Goal: Task Accomplishment & Management: Manage account settings

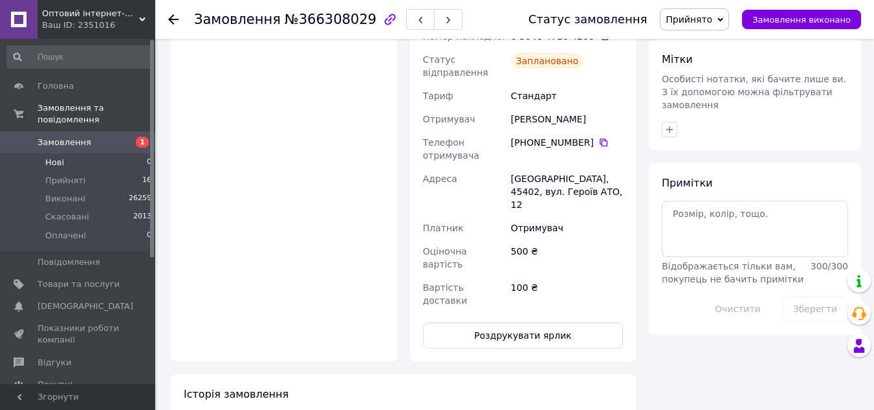
scroll to position [518, 0]
click at [109, 173] on li "Прийняті 16" at bounding box center [79, 180] width 159 height 18
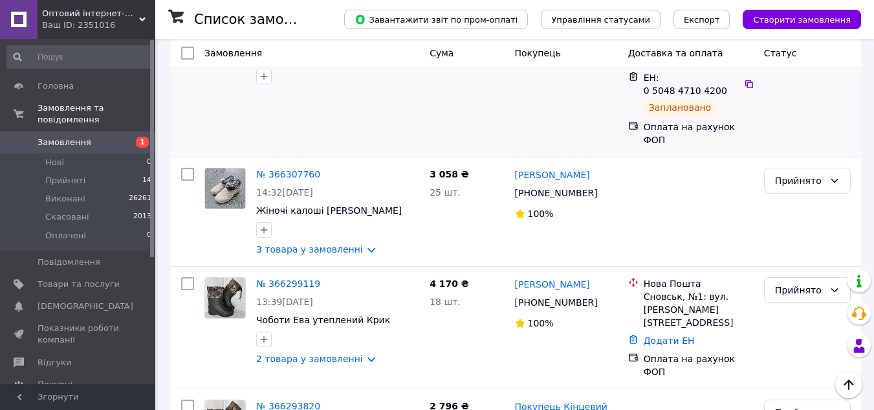
scroll to position [259, 0]
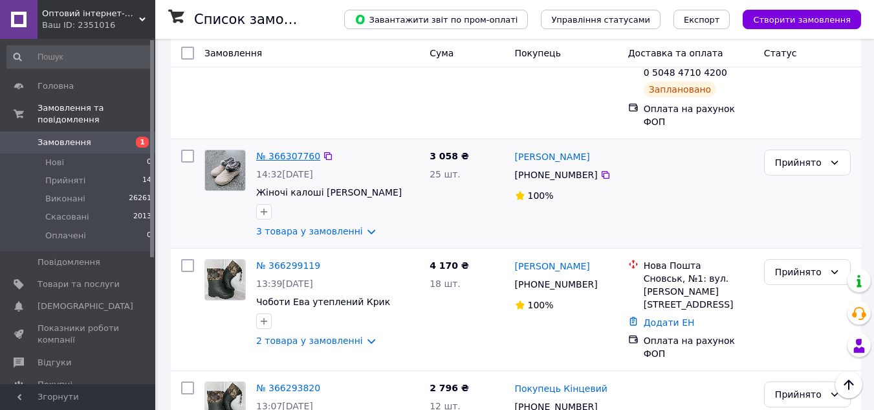
click at [270, 151] on link "№ 366307760" at bounding box center [288, 156] width 64 height 10
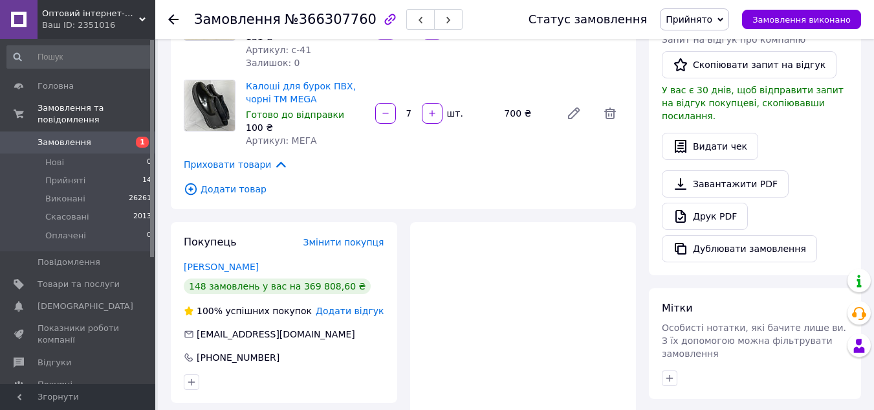
scroll to position [323, 0]
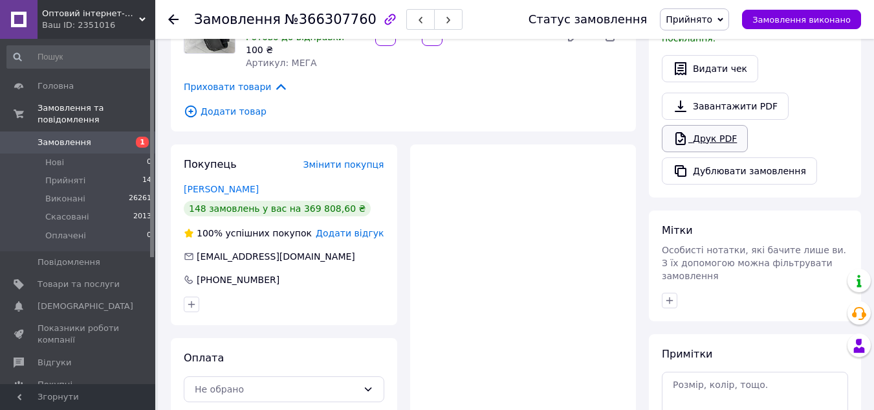
click at [699, 125] on link "Друк PDF" at bounding box center [705, 138] width 86 height 27
click at [65, 175] on span "Прийняті" at bounding box center [65, 181] width 40 height 12
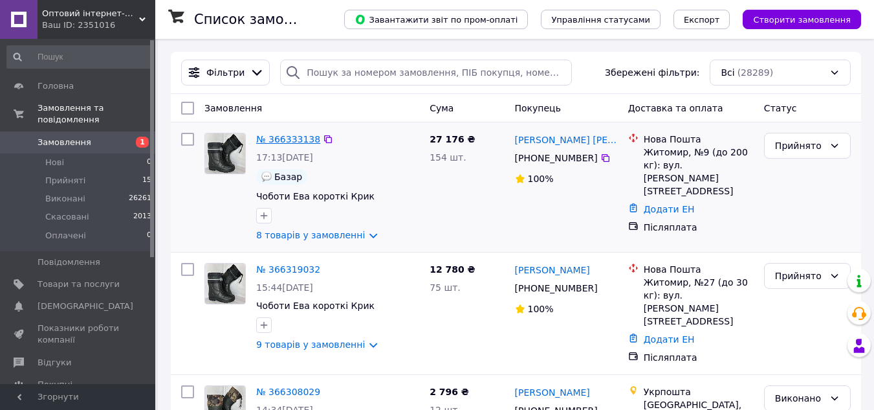
click at [283, 140] on link "№ 366333138" at bounding box center [288, 139] width 64 height 10
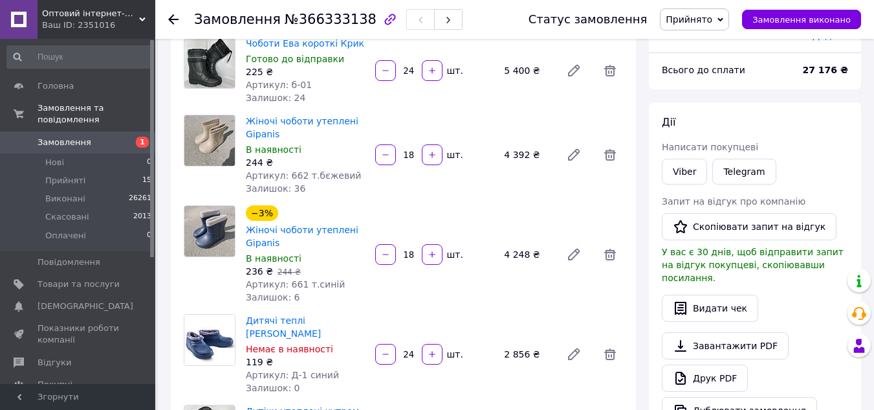
scroll to position [129, 0]
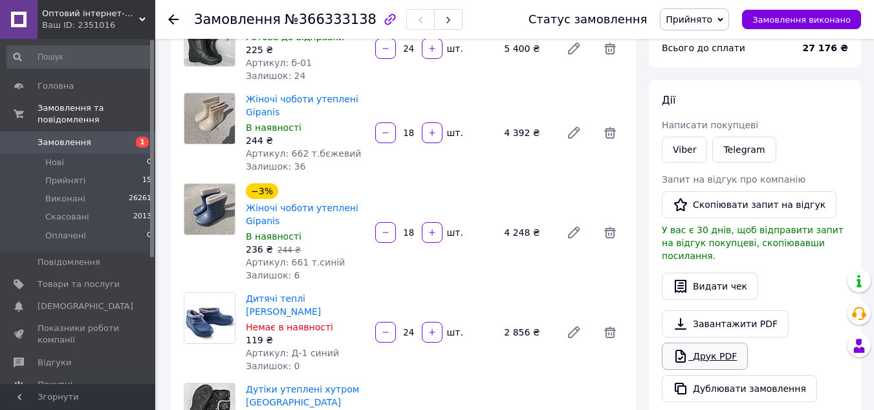
click at [710, 342] on link "Друк PDF" at bounding box center [705, 355] width 86 height 27
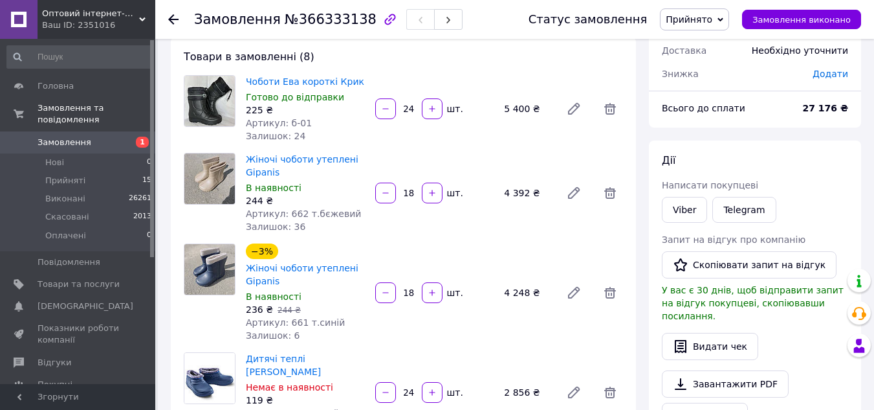
scroll to position [0, 0]
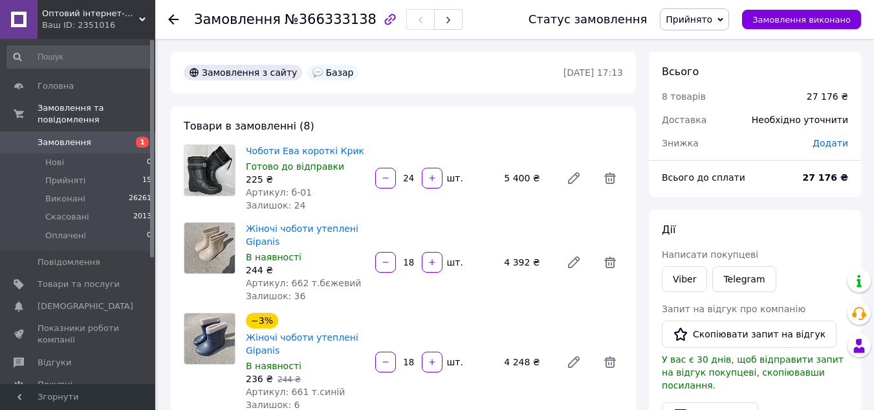
click at [161, 16] on div "Замовлення №366333138 Статус замовлення Прийнято Виконано Скасовано Оплачено За…" at bounding box center [514, 19] width 719 height 39
click at [165, 17] on div "Замовлення №366333138 Статус замовлення Прийнято Виконано Скасовано Оплачено За…" at bounding box center [514, 19] width 719 height 39
click at [170, 17] on use at bounding box center [173, 19] width 10 height 10
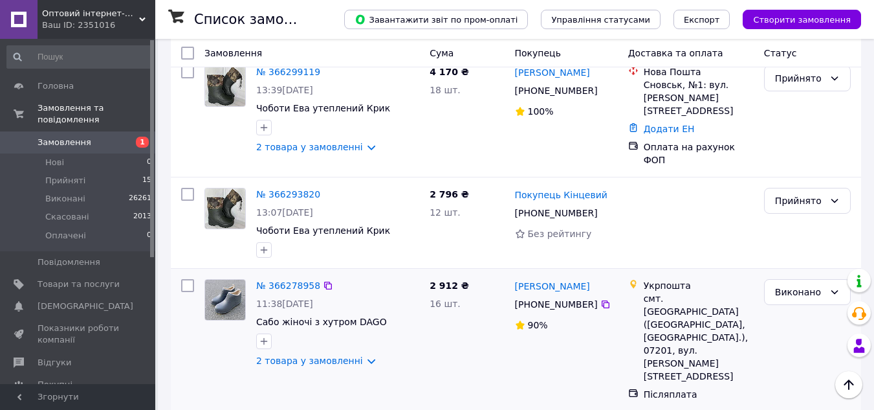
scroll to position [647, 0]
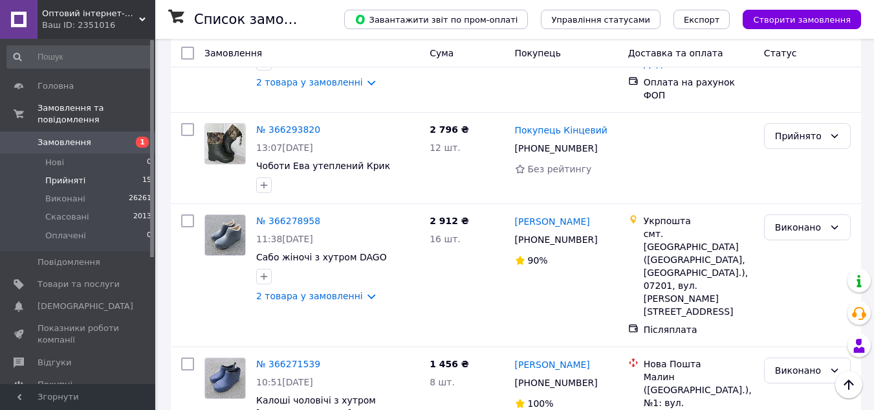
click at [116, 171] on li "Прийняті 15" at bounding box center [79, 180] width 159 height 18
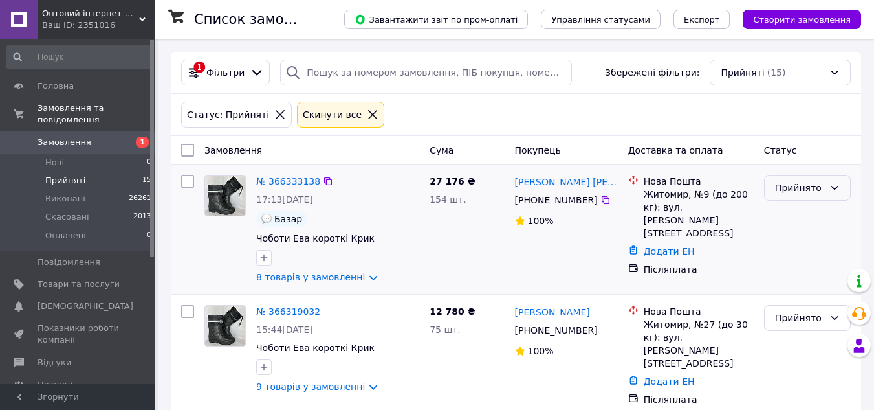
click at [801, 195] on div "Прийнято" at bounding box center [807, 188] width 87 height 26
click at [788, 216] on li "Виконано" at bounding box center [807, 215] width 85 height 23
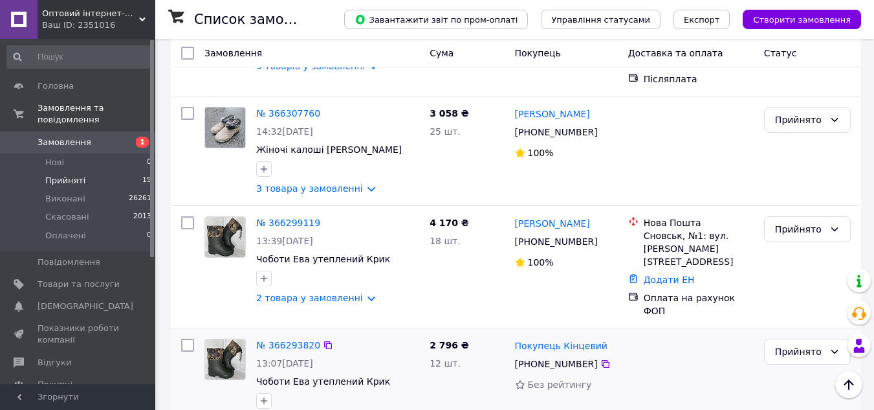
scroll to position [388, 0]
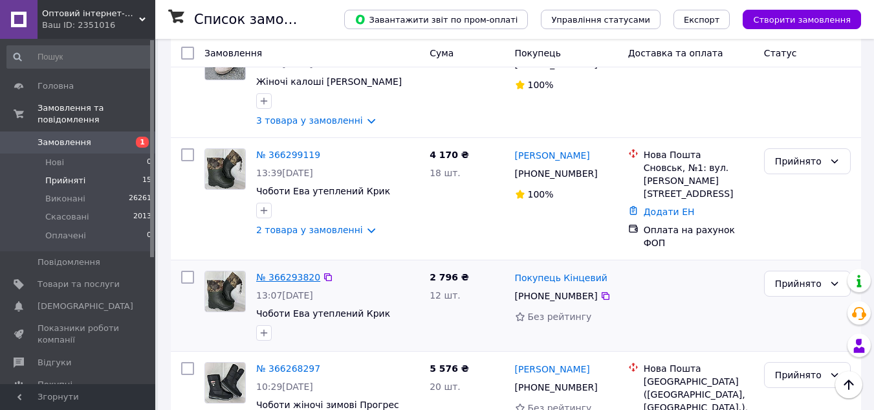
click at [288, 272] on link "№ 366293820" at bounding box center [288, 277] width 64 height 10
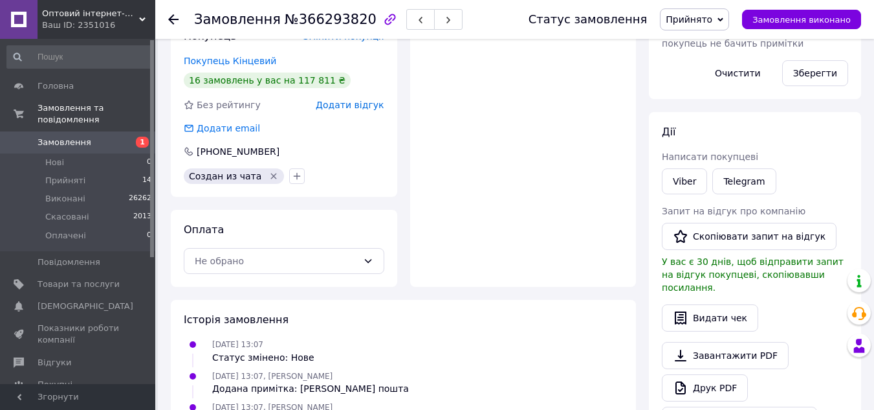
scroll to position [323, 0]
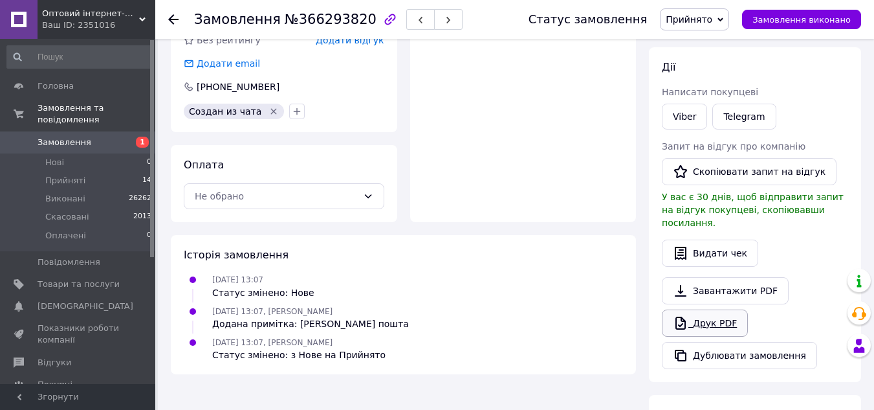
click at [703, 309] on link "Друк PDF" at bounding box center [705, 322] width 86 height 27
click at [76, 175] on span "Прийняті" at bounding box center [65, 181] width 40 height 12
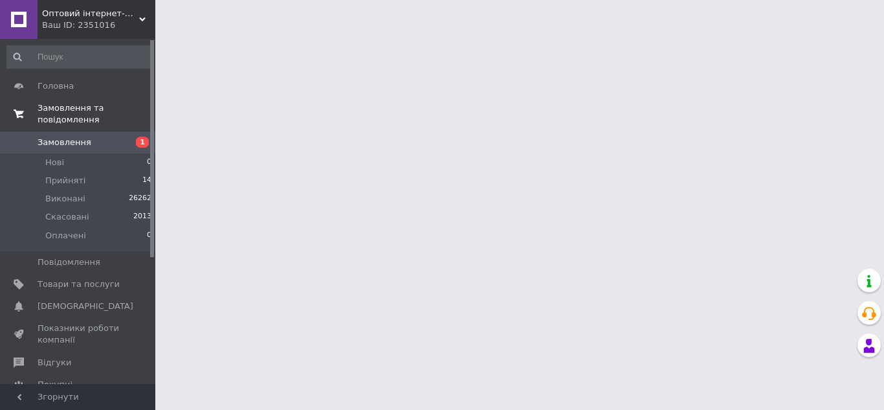
click at [55, 108] on span "Замовлення та повідомлення" at bounding box center [97, 113] width 118 height 23
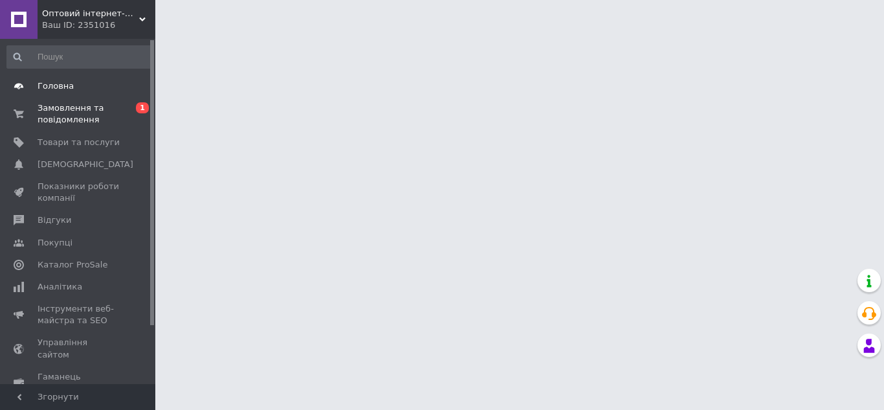
click at [60, 87] on span "Головна" at bounding box center [56, 86] width 36 height 12
click at [60, 109] on span "Замовлення та повідомлення" at bounding box center [79, 113] width 82 height 23
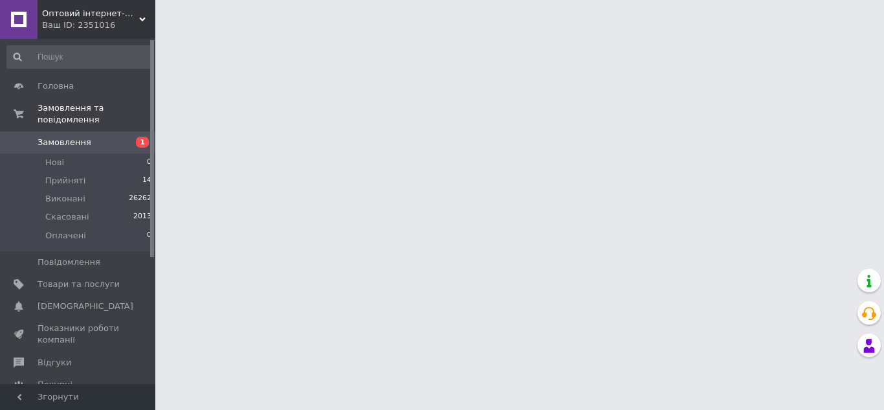
click at [59, 137] on span "Замовлення" at bounding box center [65, 143] width 54 height 12
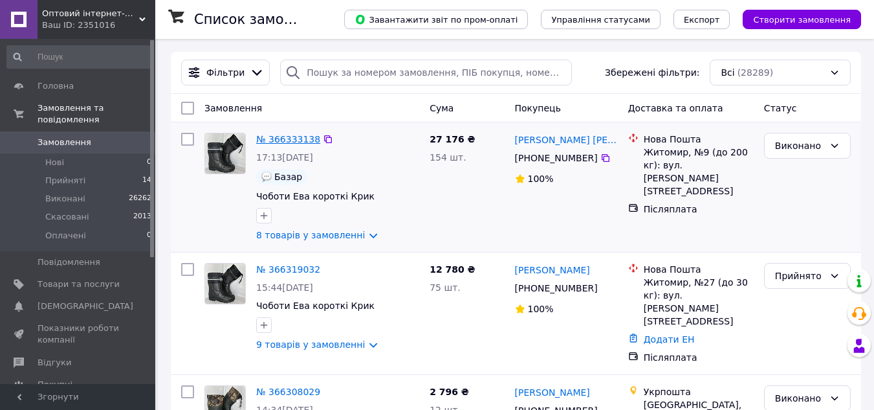
click at [298, 138] on link "№ 366333138" at bounding box center [288, 139] width 64 height 10
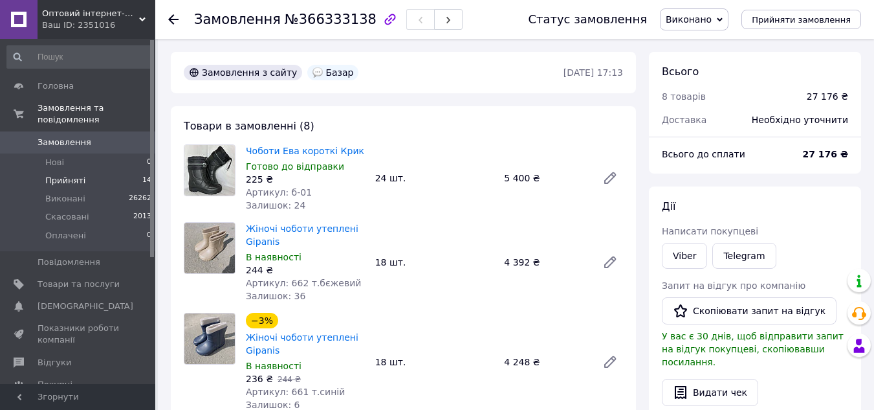
click at [65, 171] on li "Прийняті 14" at bounding box center [79, 180] width 159 height 18
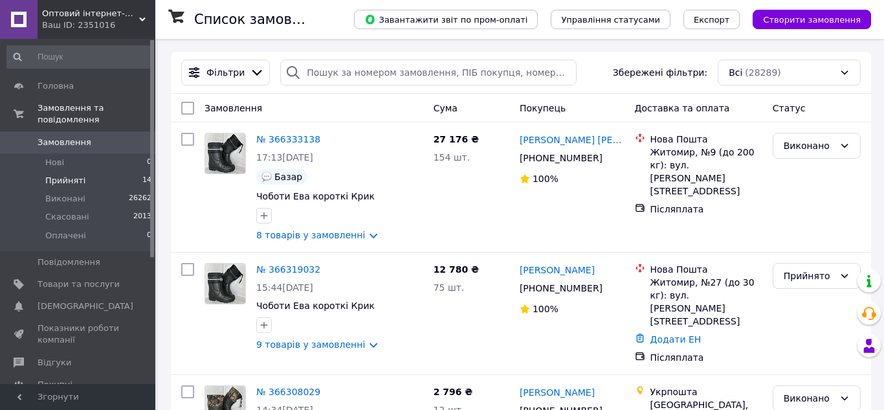
click at [49, 175] on span "Прийняті" at bounding box center [65, 181] width 40 height 12
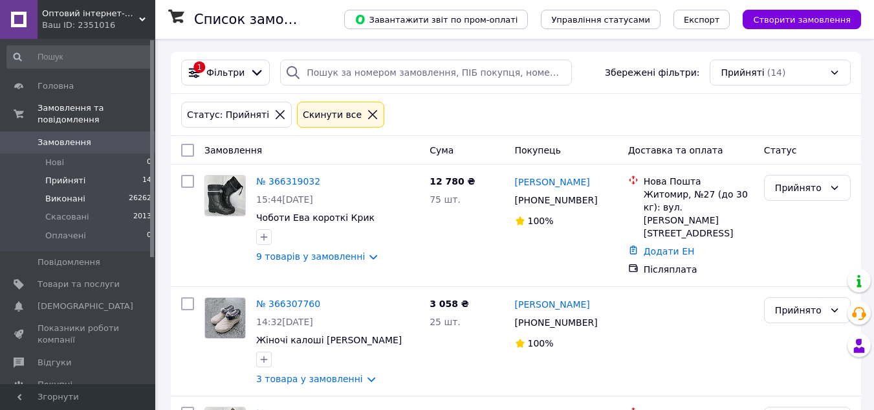
click at [63, 193] on span "Виконані" at bounding box center [65, 199] width 40 height 12
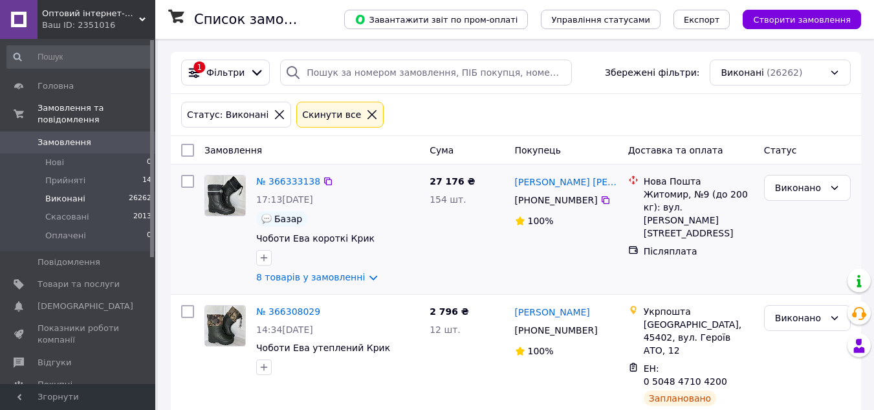
click at [410, 279] on div "8 товарів у замовленні" at bounding box center [337, 276] width 163 height 13
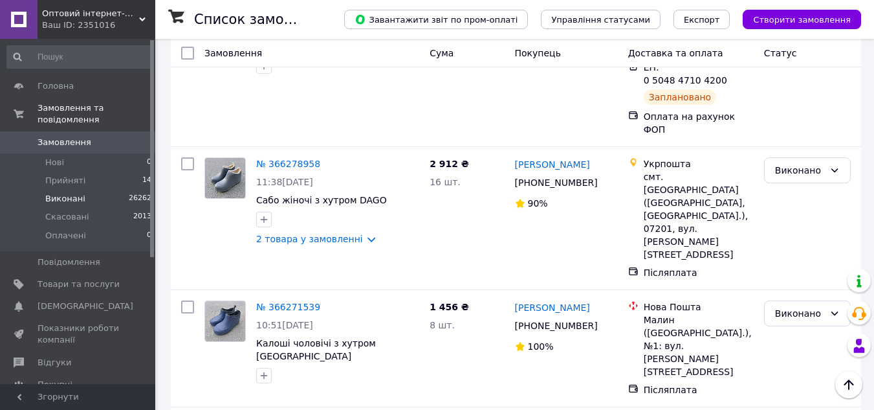
scroll to position [323, 0]
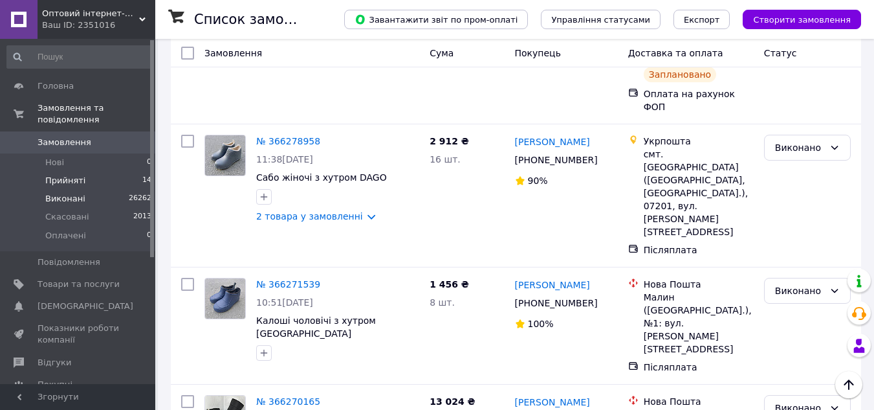
click at [74, 175] on span "Прийняті" at bounding box center [65, 181] width 40 height 12
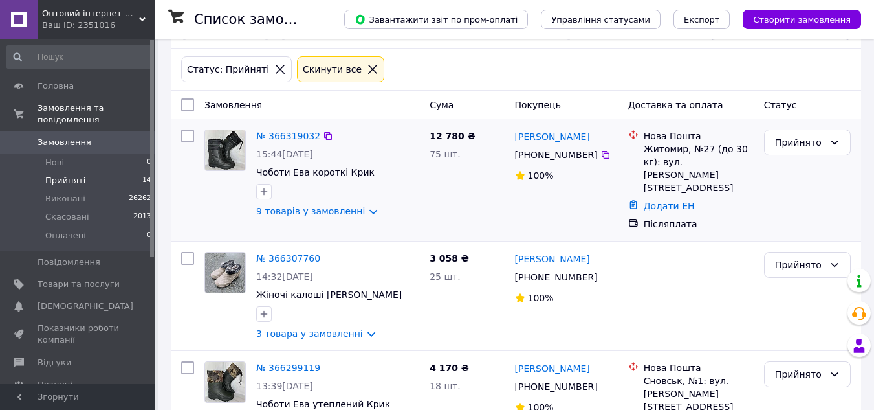
scroll to position [129, 0]
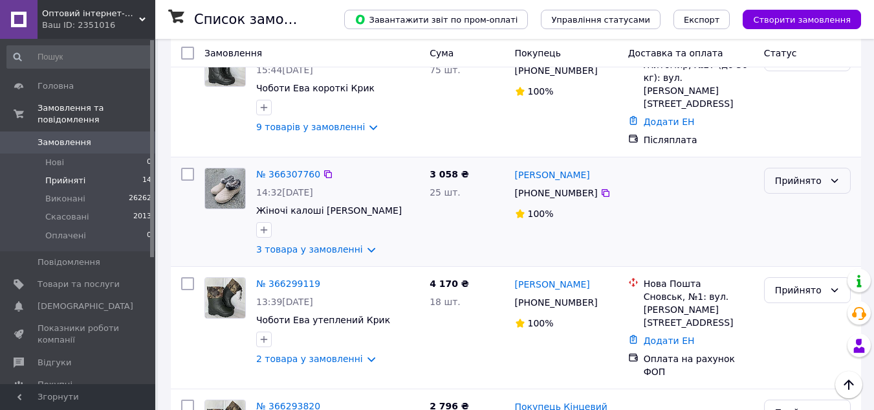
click at [771, 174] on div "Прийнято" at bounding box center [807, 181] width 87 height 26
click at [775, 202] on li "Виконано" at bounding box center [807, 195] width 85 height 23
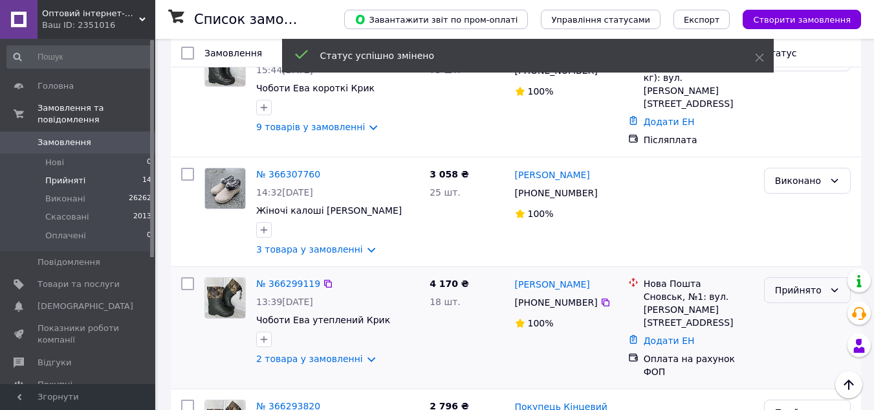
click at [796, 283] on div "Прийнято" at bounding box center [799, 290] width 49 height 14
click at [792, 304] on li "Виконано" at bounding box center [807, 305] width 85 height 23
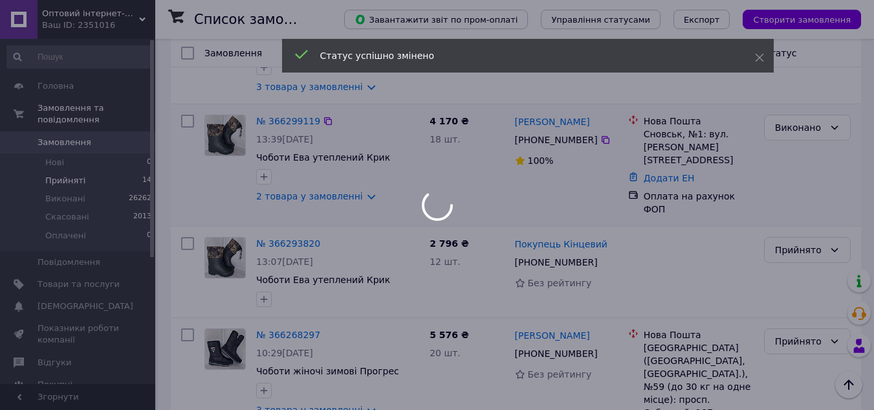
scroll to position [323, 0]
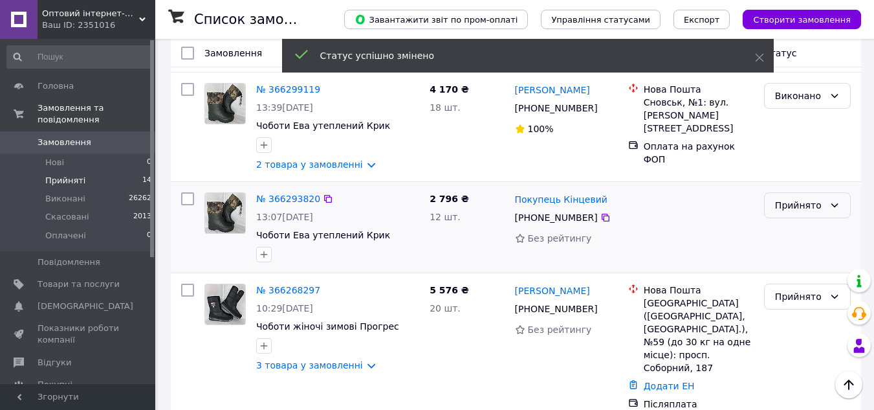
click at [802, 198] on div "Прийнято" at bounding box center [799, 205] width 49 height 14
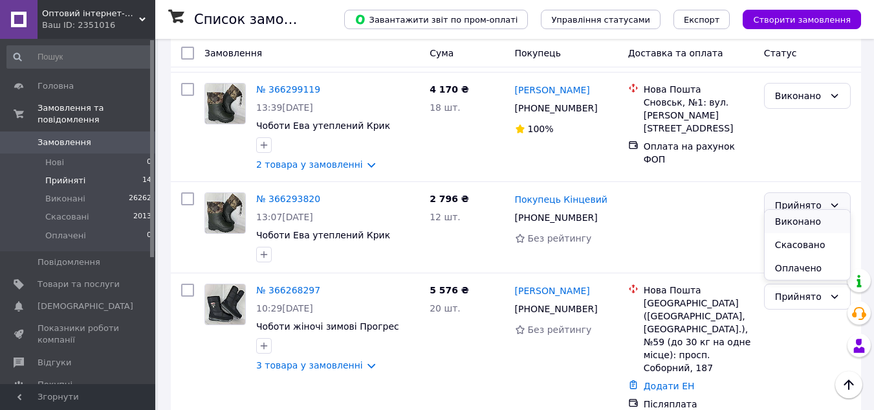
click at [796, 221] on li "Виконано" at bounding box center [807, 221] width 85 height 23
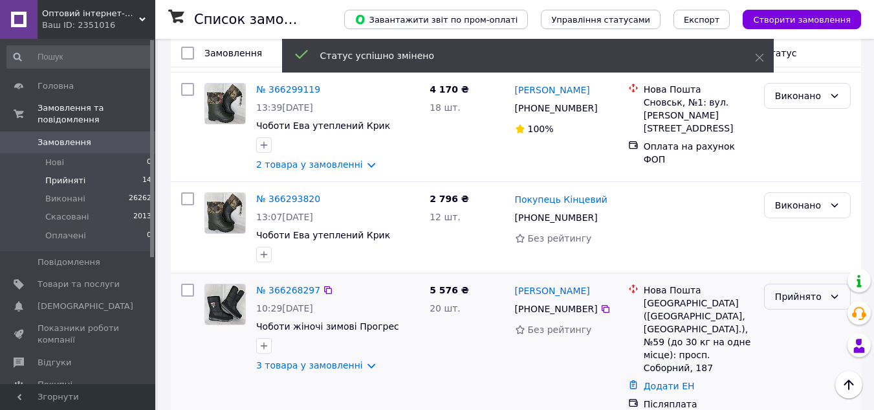
click at [783, 289] on div "Прийнято" at bounding box center [799, 296] width 49 height 14
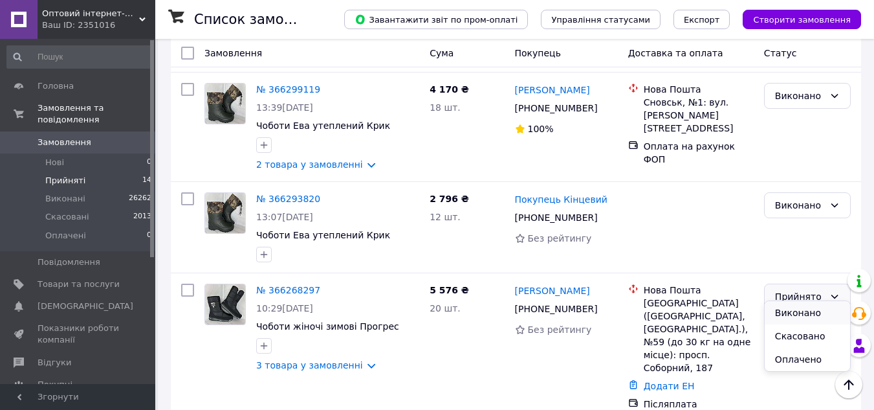
click at [805, 316] on li "Виконано" at bounding box center [807, 312] width 85 height 23
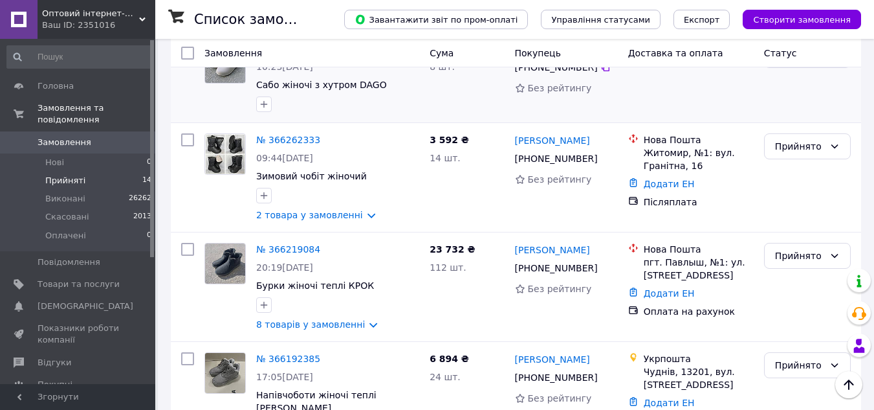
scroll to position [712, 0]
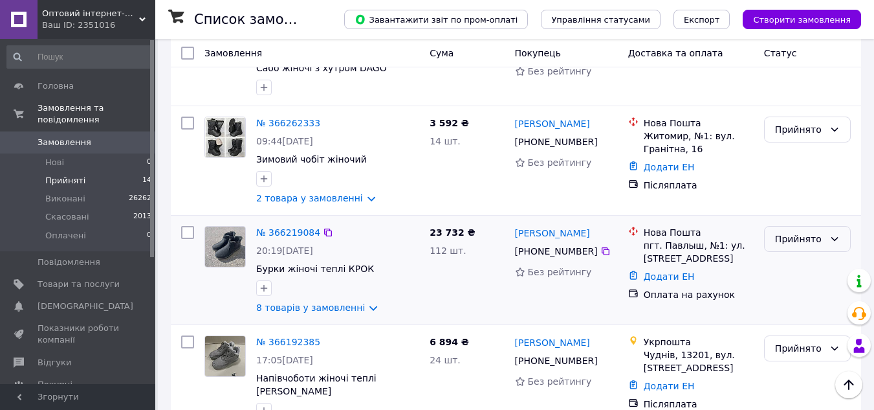
click at [802, 232] on div "Прийнято" at bounding box center [799, 239] width 49 height 14
click at [800, 241] on li "Виконано" at bounding box center [807, 242] width 85 height 23
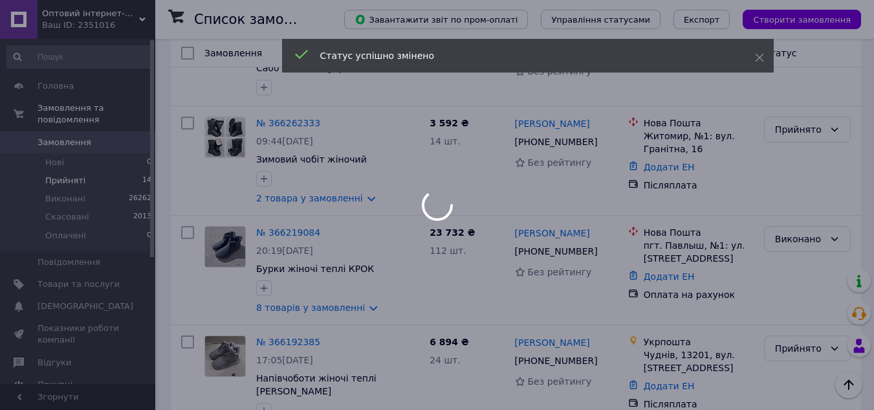
click at [70, 169] on div at bounding box center [437, 205] width 874 height 410
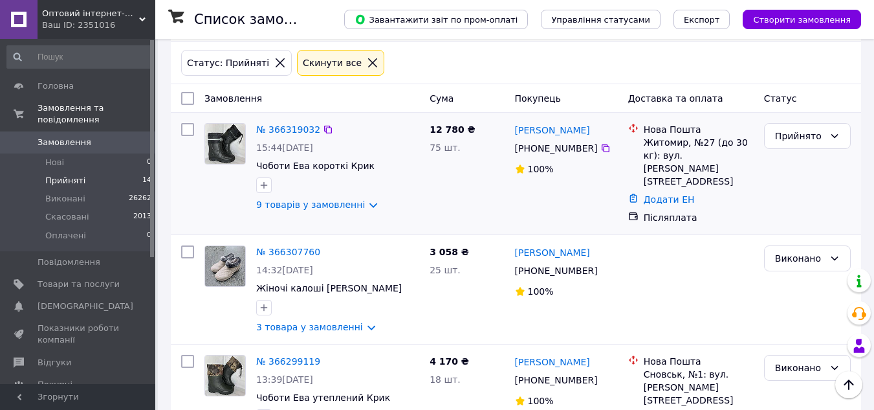
scroll to position [0, 0]
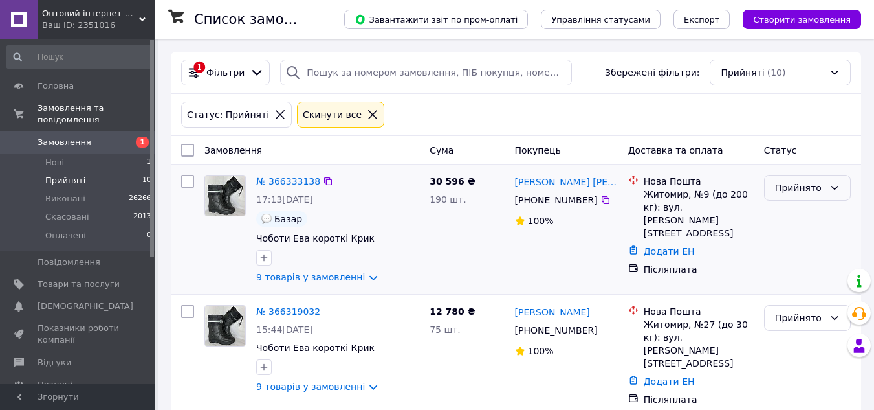
click at [836, 184] on icon at bounding box center [834, 187] width 10 height 10
click at [824, 216] on li "Виконано" at bounding box center [807, 215] width 85 height 23
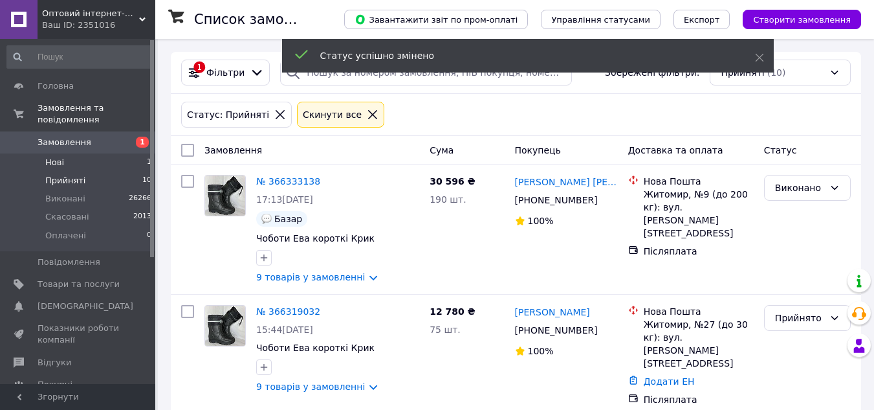
click at [54, 157] on span "Нові" at bounding box center [54, 163] width 19 height 12
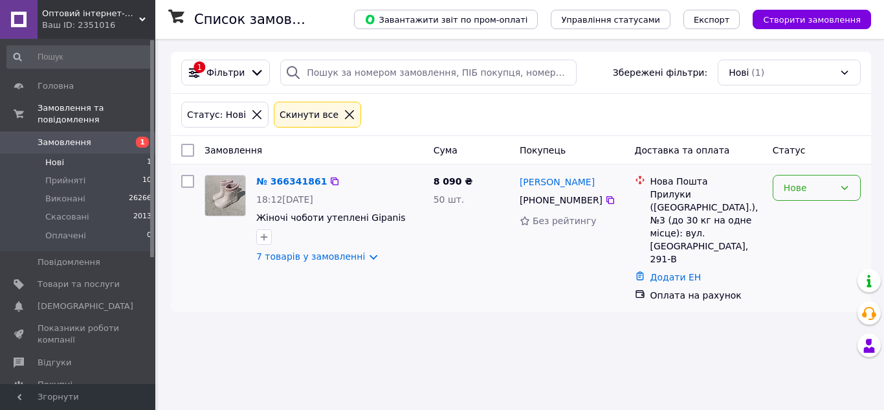
click at [844, 197] on div "Нове" at bounding box center [816, 188] width 88 height 26
click at [834, 221] on li "Прийнято" at bounding box center [816, 215] width 87 height 23
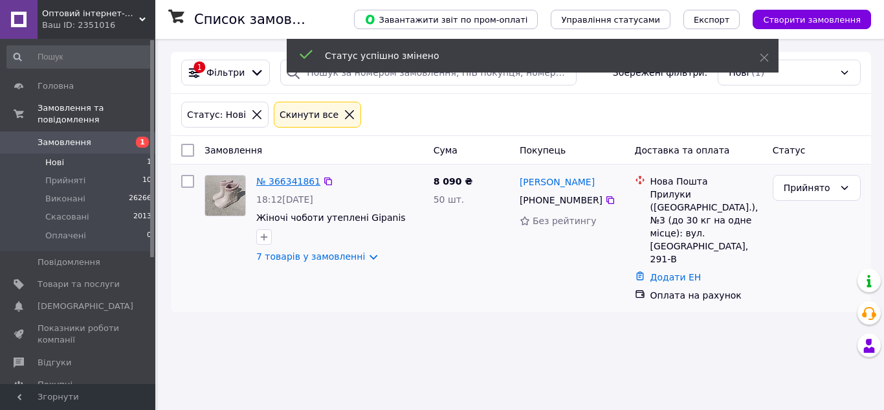
click at [287, 180] on link "№ 366341861" at bounding box center [288, 181] width 64 height 10
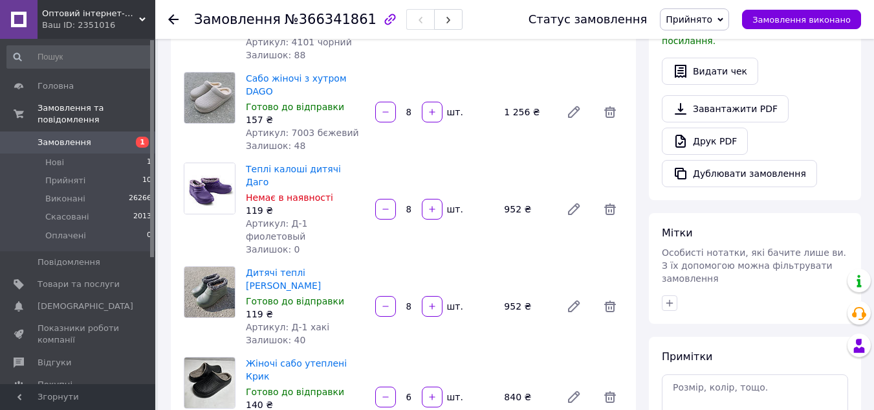
scroll to position [388, 0]
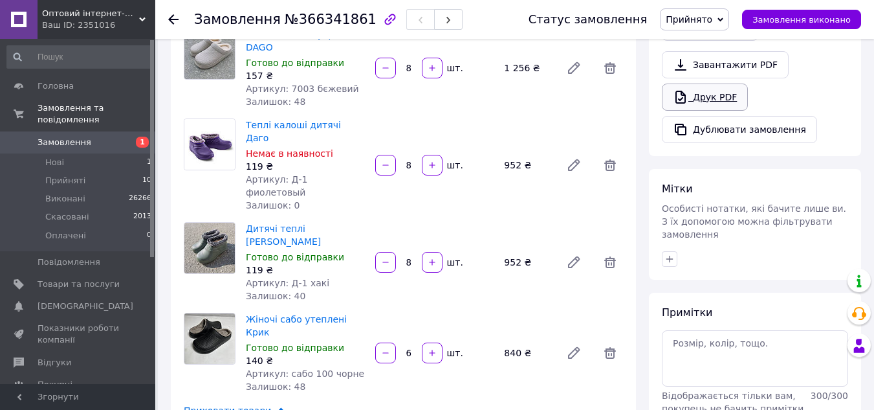
click at [705, 83] on link "Друк PDF" at bounding box center [705, 96] width 86 height 27
click at [82, 171] on li "Прийняті 10" at bounding box center [79, 180] width 159 height 18
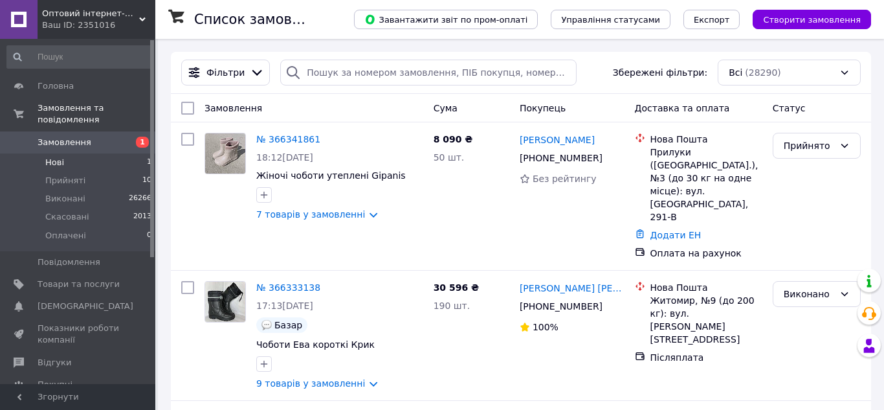
click at [58, 157] on span "Нові" at bounding box center [54, 163] width 19 height 12
